Goal: Information Seeking & Learning: Check status

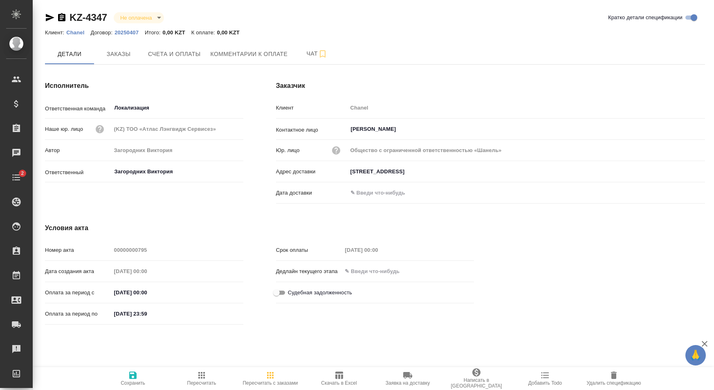
type input "Загородних Виктория"
click at [250, 232] on div "Номер акта 00000000795 Дата создания акта 04.10.2025 00:00 Оплата за период с 1…" at bounding box center [144, 286] width 231 height 118
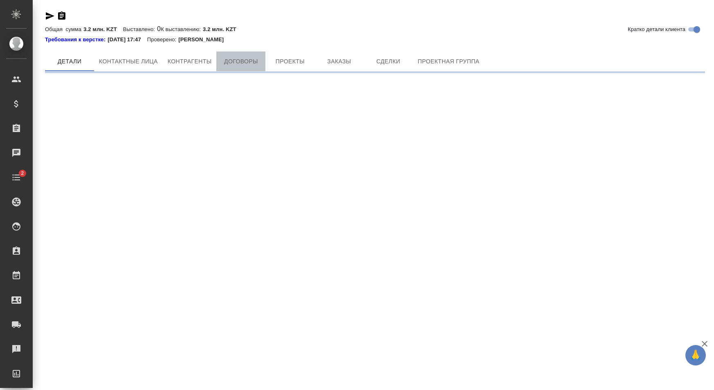
click at [246, 61] on span "Договоры" at bounding box center [240, 61] width 39 height 10
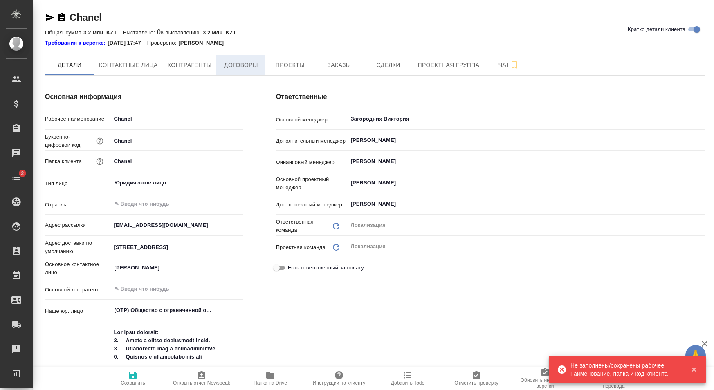
type textarea "x"
click at [235, 60] on span "Договоры" at bounding box center [240, 65] width 39 height 10
type textarea "x"
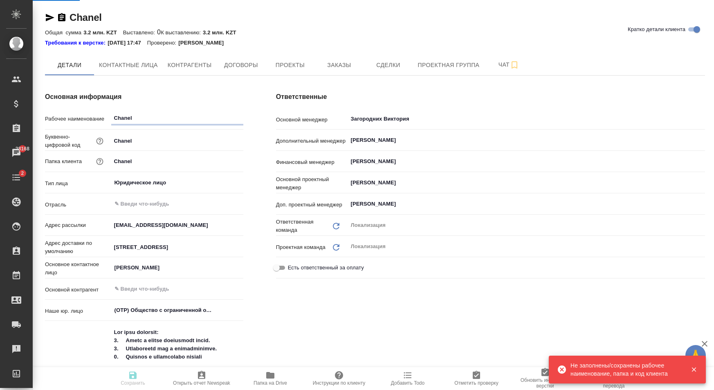
type textarea "x"
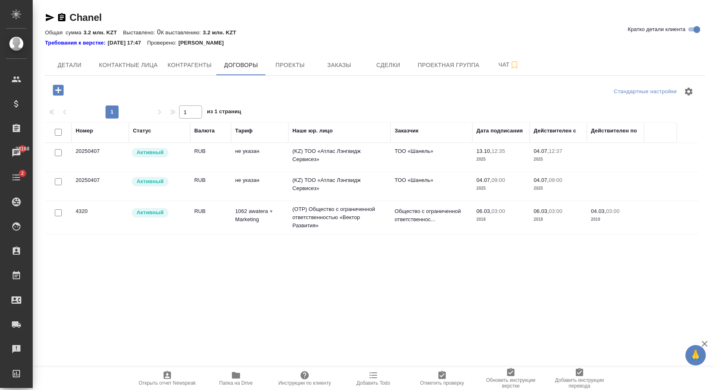
click at [482, 157] on p "2025" at bounding box center [500, 159] width 49 height 8
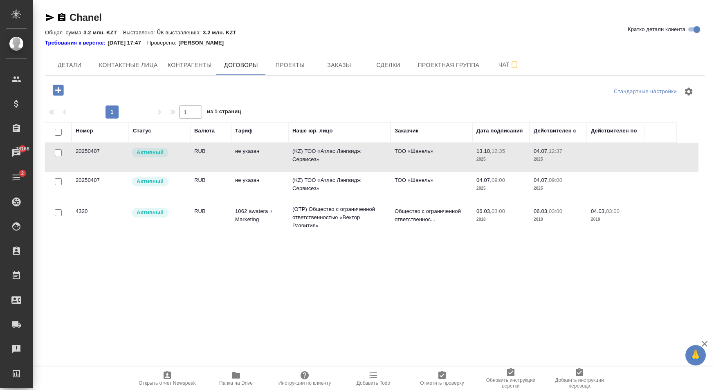
click at [354, 190] on td "(KZ) ТОО «Атлас Лэнгвидж Сервисез»" at bounding box center [339, 186] width 102 height 29
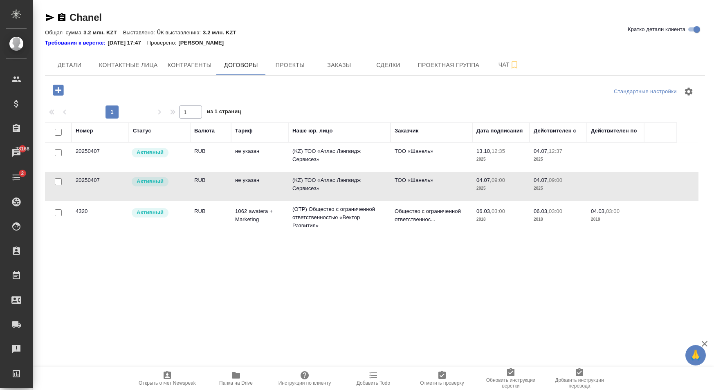
click at [330, 195] on td "(KZ) ТОО «Атлас Лэнгвидж Сервисез»" at bounding box center [339, 186] width 102 height 29
click at [321, 210] on td "(OTP) Общество с ограниченной ответственностью «Вектор Развития»" at bounding box center [339, 217] width 102 height 33
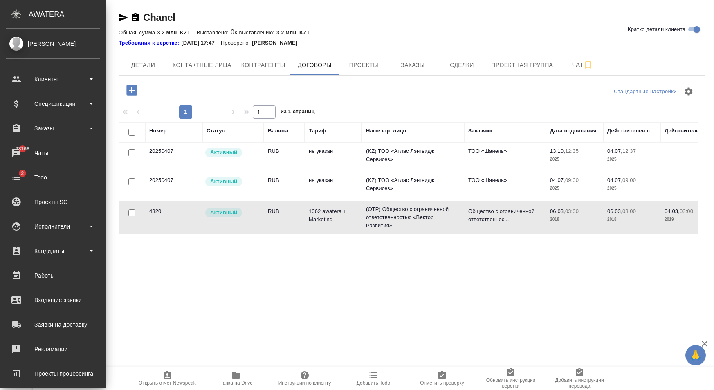
click at [357, 262] on div "Номер Статус Валюта Тариф Наше юр. лицо Заказчик Дата подписания Действителен с…" at bounding box center [409, 214] width 580 height 184
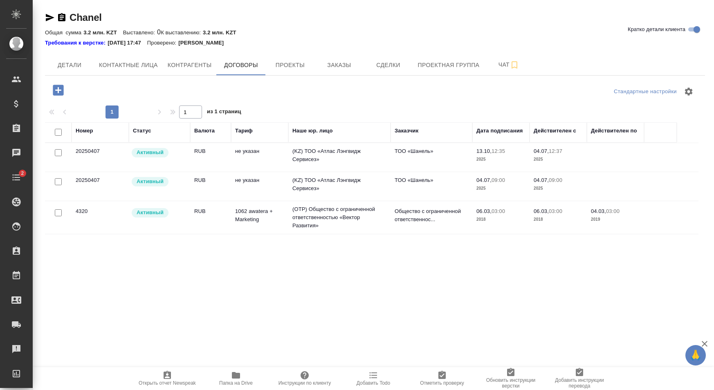
click at [316, 154] on td "(KZ) ТОО «Атлас Лэнгвидж Сервисез»" at bounding box center [339, 157] width 102 height 29
click at [319, 177] on td "(KZ) ТОО «Атлас Лэнгвидж Сервисез»" at bounding box center [339, 186] width 102 height 29
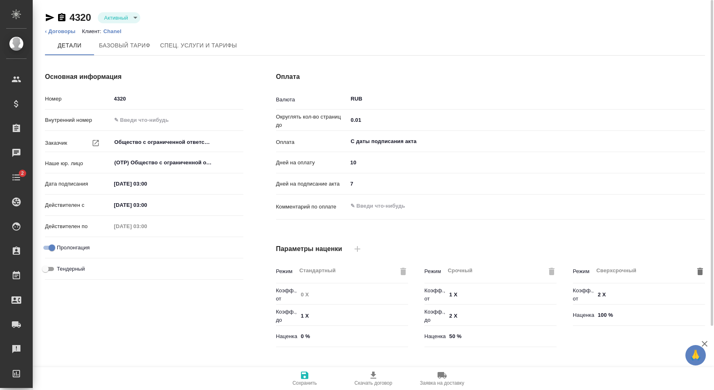
type input "1062 awatera + Marketing"
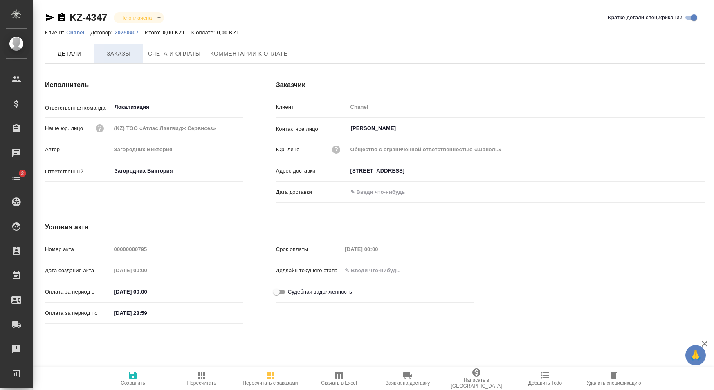
click at [128, 54] on span "Заказы" at bounding box center [118, 54] width 39 height 10
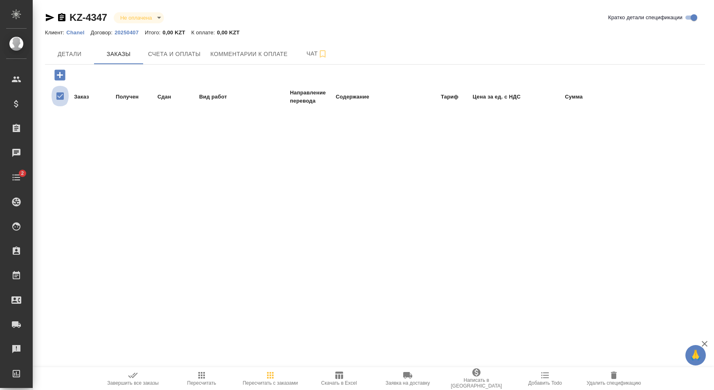
click at [60, 97] on input "checkbox" at bounding box center [60, 95] width 17 height 25
click at [59, 98] on input "checkbox" at bounding box center [60, 95] width 17 height 25
checkbox input "true"
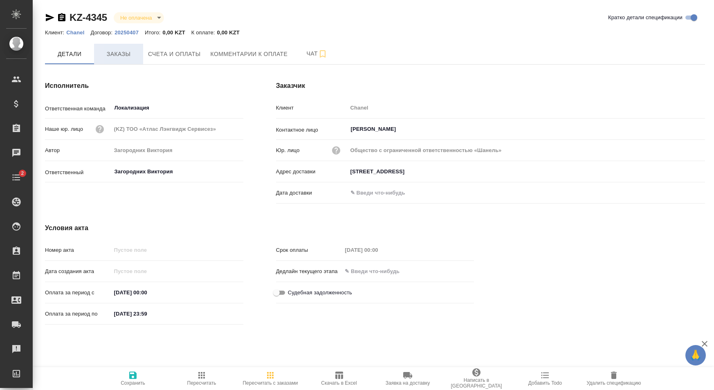
click at [127, 56] on span "Заказы" at bounding box center [118, 54] width 39 height 10
click at [131, 58] on span "Заказы" at bounding box center [118, 54] width 39 height 10
click at [124, 62] on button "Заказы" at bounding box center [118, 54] width 49 height 20
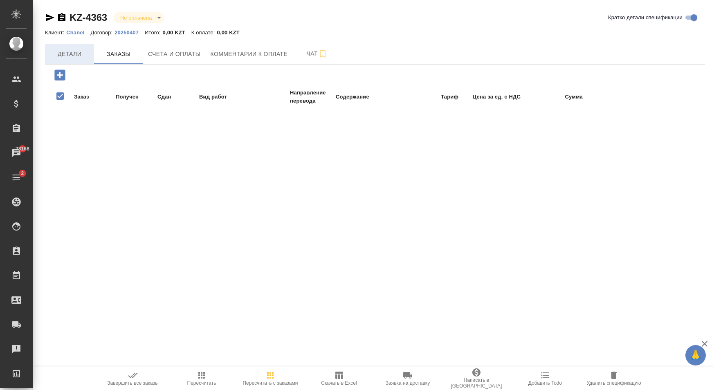
click at [70, 49] on button "Детали" at bounding box center [69, 54] width 49 height 20
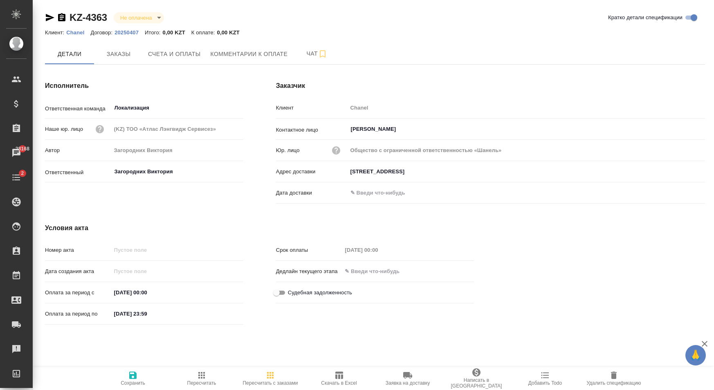
click at [338, 149] on icon "button" at bounding box center [336, 150] width 8 height 8
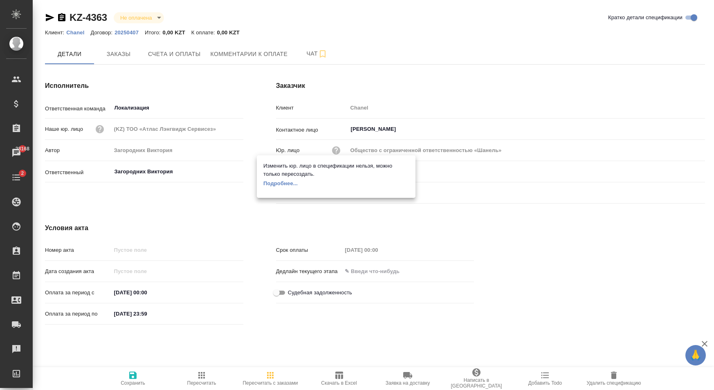
click at [328, 147] on div at bounding box center [357, 195] width 714 height 390
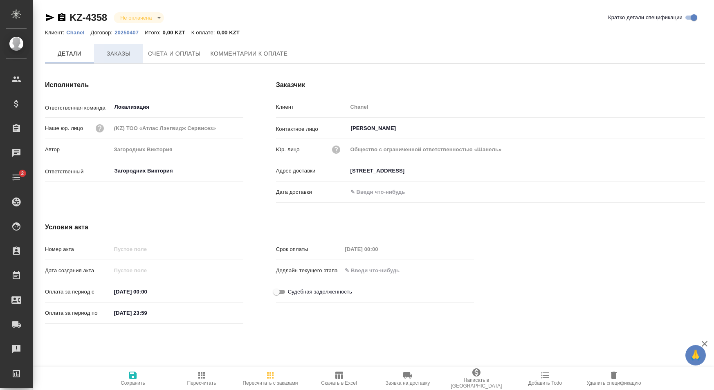
click at [118, 52] on span "Заказы" at bounding box center [118, 54] width 39 height 10
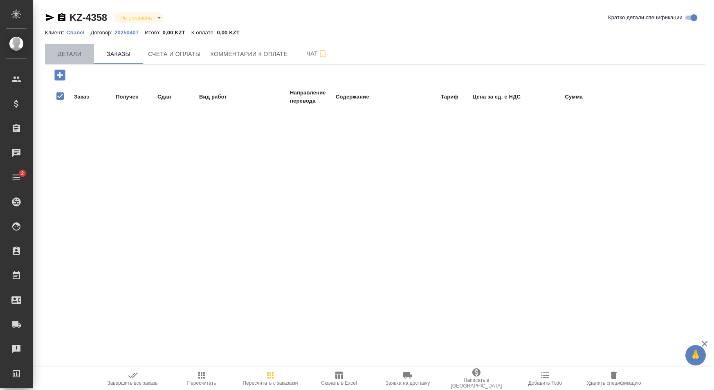
click at [77, 57] on span "Детали" at bounding box center [69, 54] width 39 height 10
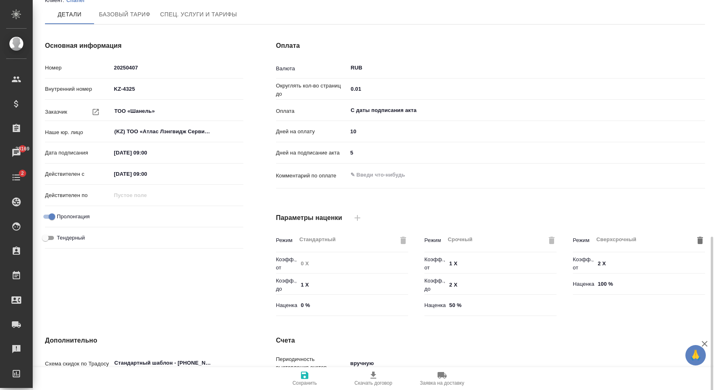
scroll to position [156, 0]
